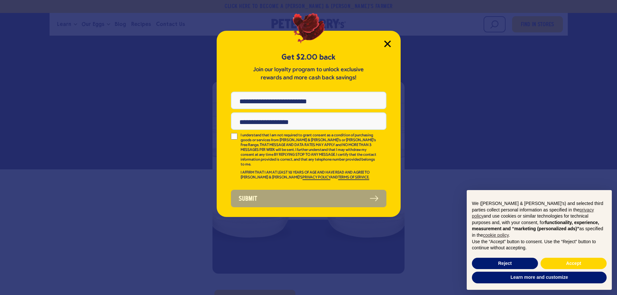
drag, startPoint x: 389, startPoint y: 44, endPoint x: 389, endPoint y: 49, distance: 4.9
click at [389, 45] on icon "Close Modal" at bounding box center [387, 43] width 7 height 7
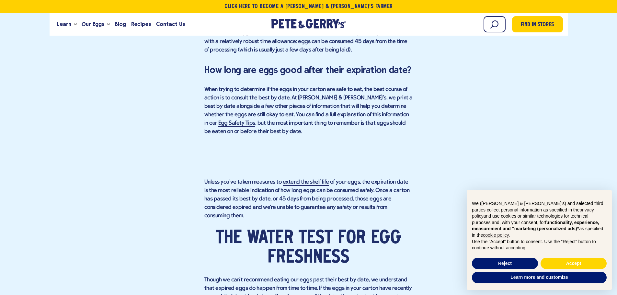
scroll to position [551, 0]
click at [255, 121] on link "Egg Safety Tips" at bounding box center [236, 124] width 37 height 7
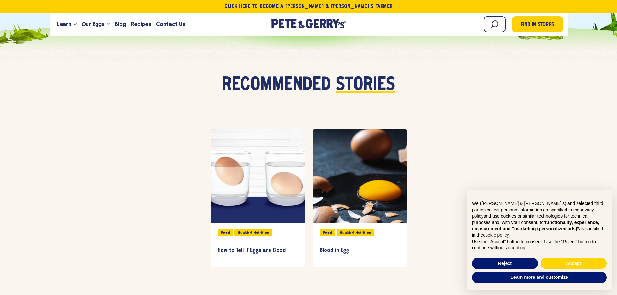
scroll to position [1911, 0]
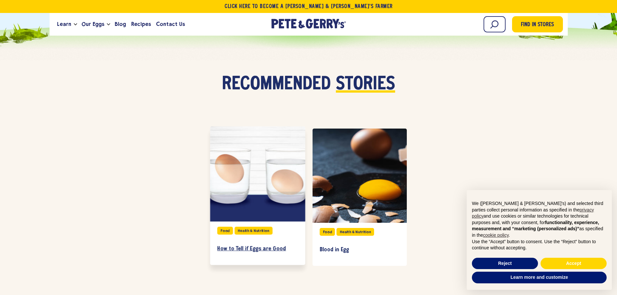
click at [257, 245] on h3 "How to Tell if Eggs are Good" at bounding box center [257, 248] width 81 height 7
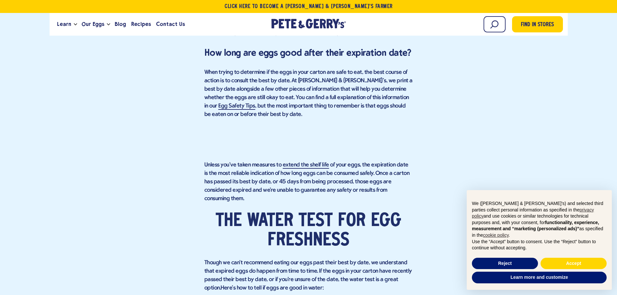
scroll to position [583, 0]
